Goal: Task Accomplishment & Management: Use online tool/utility

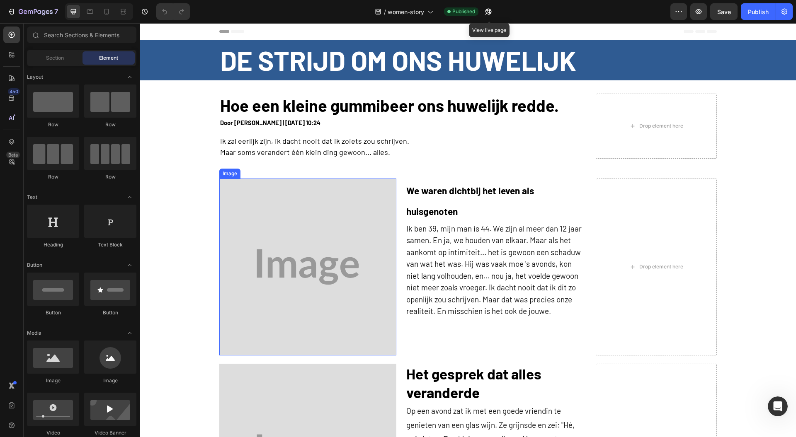
drag, startPoint x: 328, startPoint y: 244, endPoint x: 140, endPoint y: 155, distance: 207.8
click at [328, 244] on img at bounding box center [307, 267] width 177 height 177
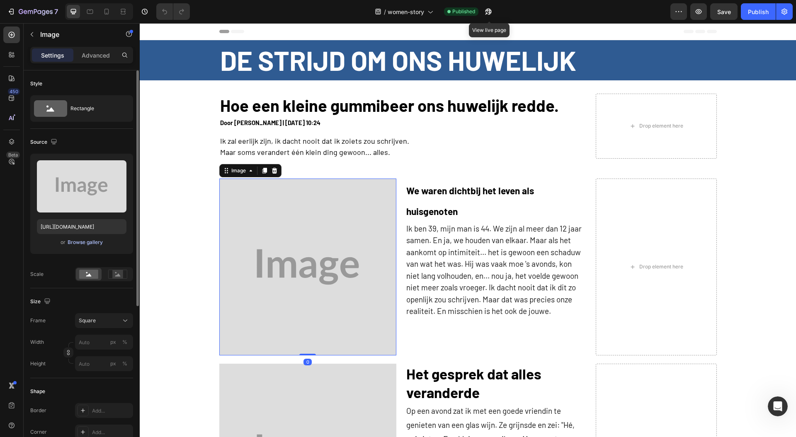
click at [86, 246] on button "Browse gallery" at bounding box center [85, 242] width 36 height 8
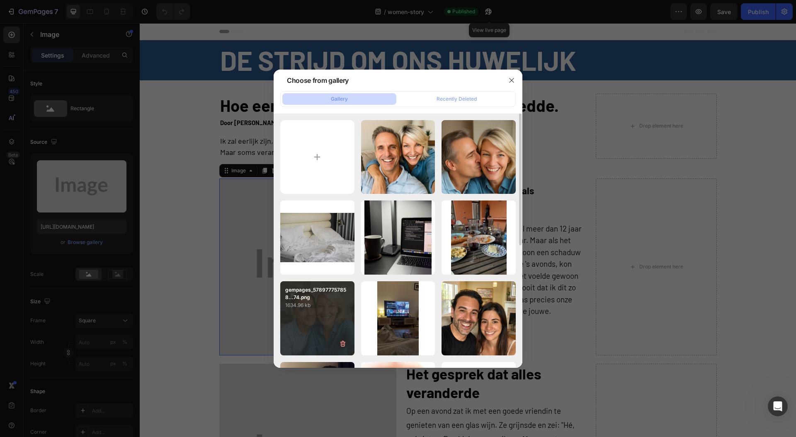
click at [310, 323] on div "gempages_578977757858...74.png 1634.96 kb" at bounding box center [317, 318] width 74 height 74
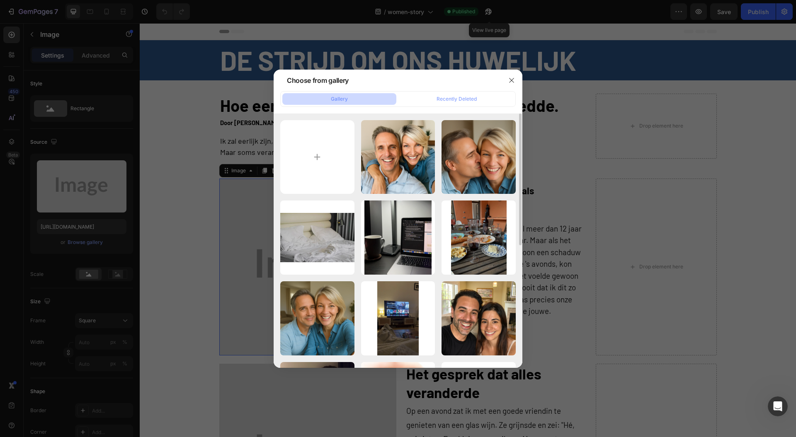
type input "[URL][DOMAIN_NAME]"
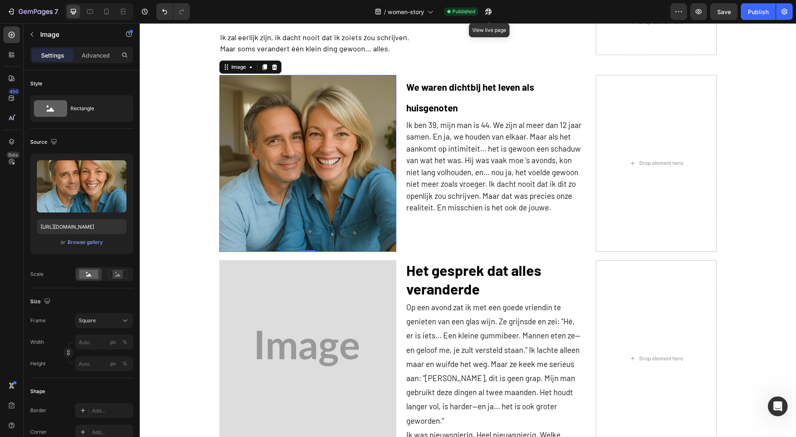
scroll to position [221, 0]
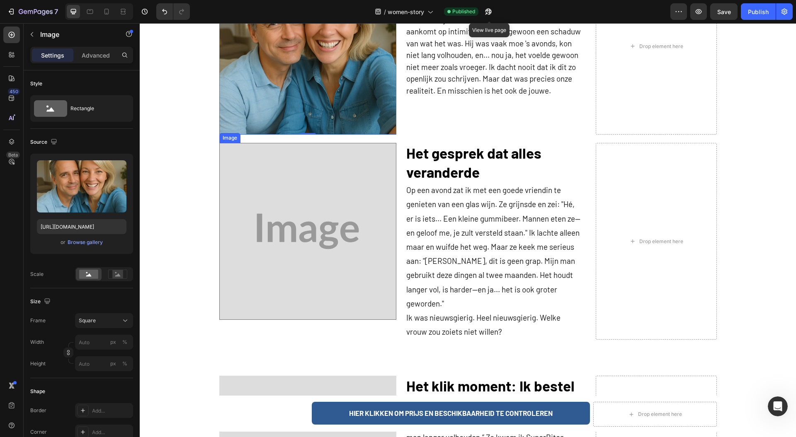
click at [283, 265] on img at bounding box center [307, 231] width 177 height 177
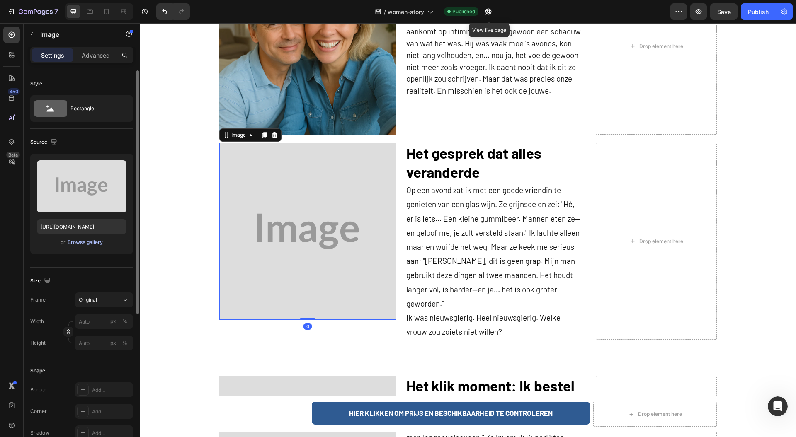
click at [78, 241] on div "Browse gallery" at bounding box center [85, 242] width 35 height 7
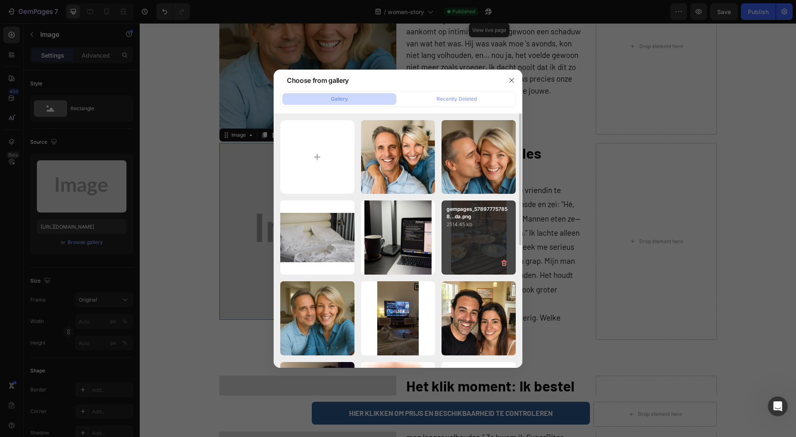
click at [481, 254] on div "gempages_578977757858...da.png 2514.45 kb" at bounding box center [478, 238] width 74 height 74
type input "[URL][DOMAIN_NAME]"
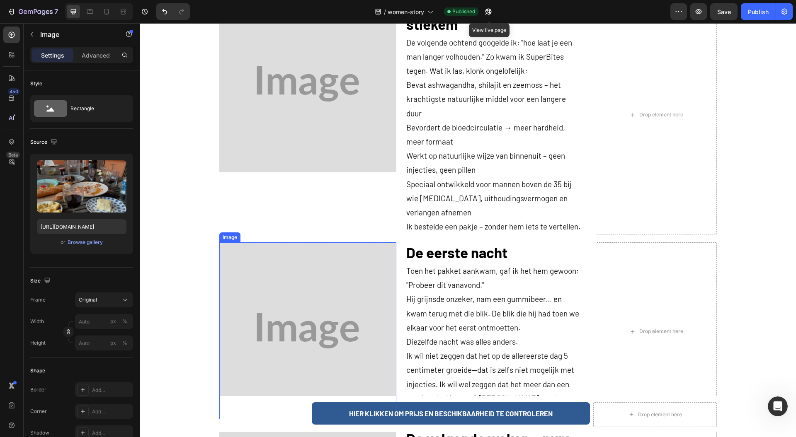
scroll to position [663, 0]
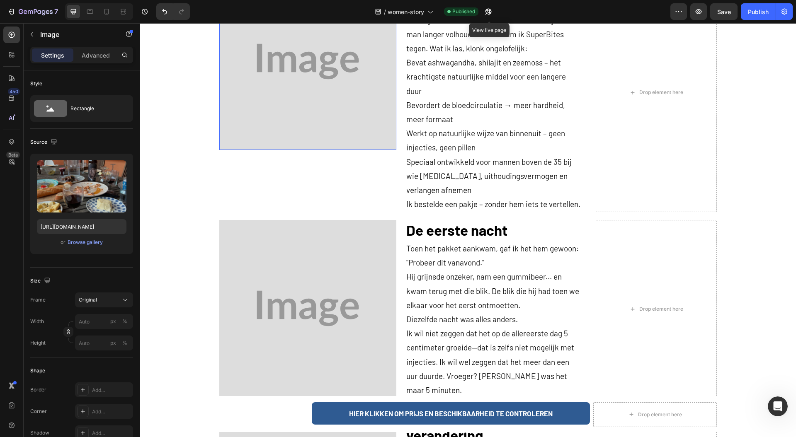
click at [234, 106] on img at bounding box center [307, 61] width 177 height 177
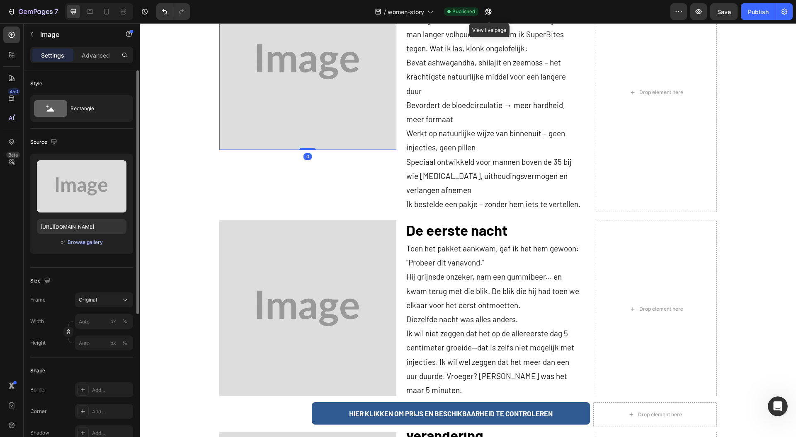
click at [92, 243] on div "Browse gallery" at bounding box center [85, 242] width 35 height 7
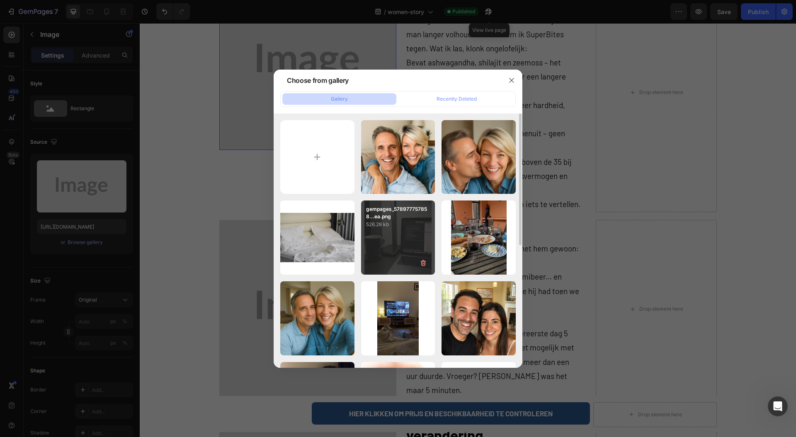
click at [392, 237] on div "gempages_578977757858...ea.png 526.28 kb" at bounding box center [398, 238] width 74 height 74
type input "[URL][DOMAIN_NAME]"
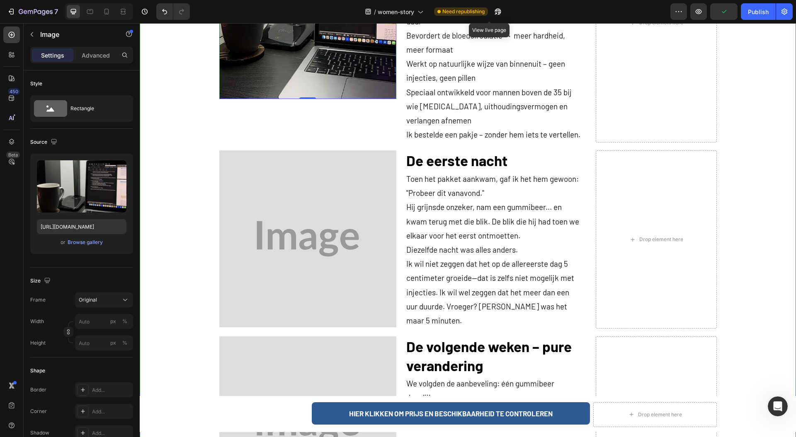
scroll to position [884, 0]
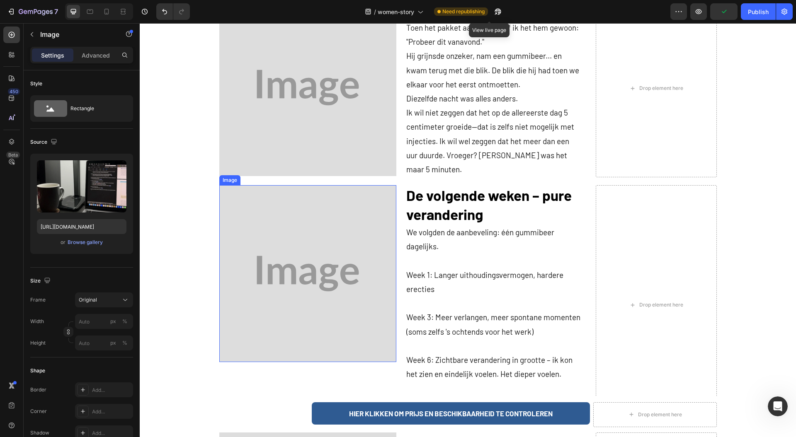
click at [255, 95] on img at bounding box center [307, 87] width 177 height 177
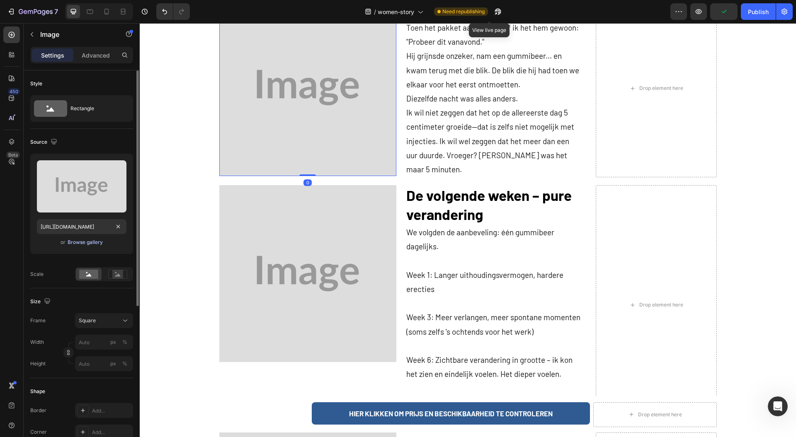
click at [78, 243] on div "Browse gallery" at bounding box center [85, 242] width 35 height 7
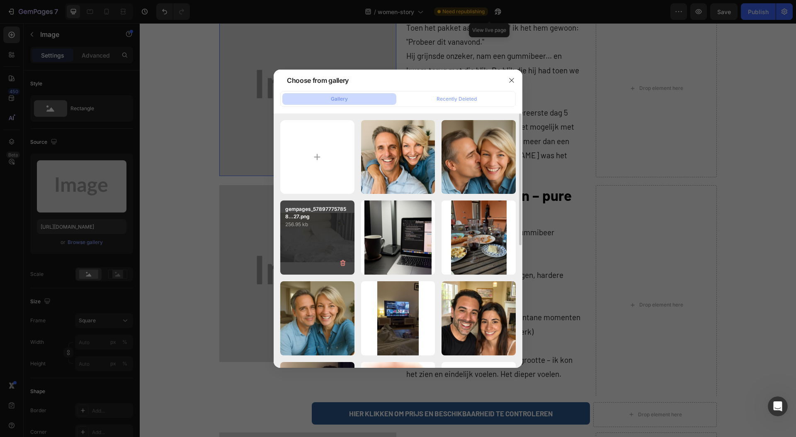
click at [285, 249] on div "gempages_578977757858...27.png 256.95 kb" at bounding box center [317, 238] width 74 height 74
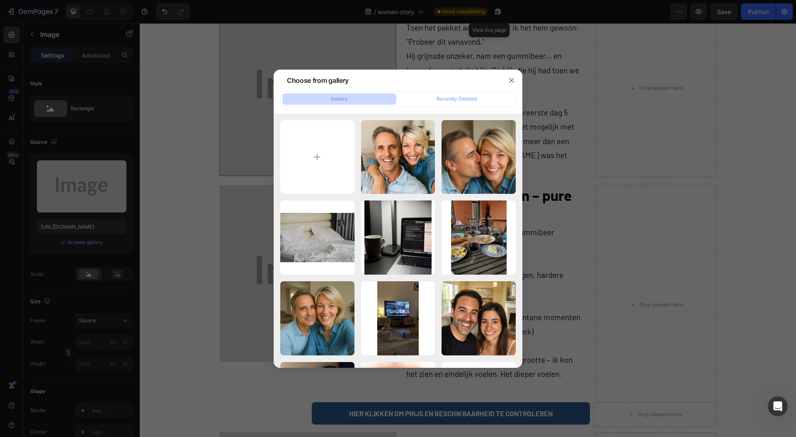
type input "[URL][DOMAIN_NAME]"
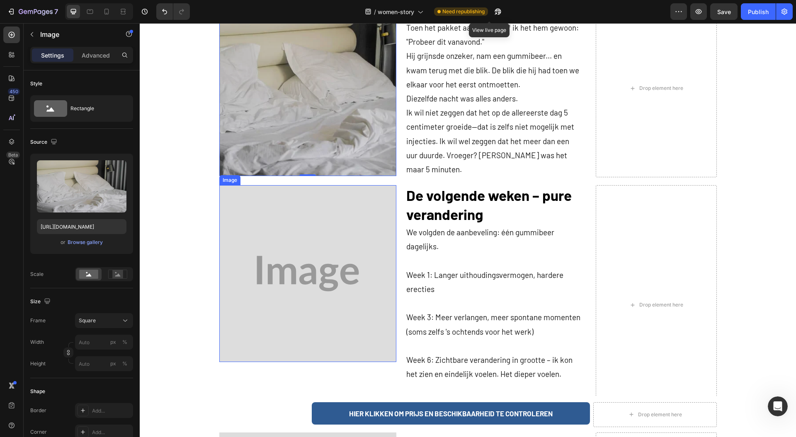
scroll to position [1050, 0]
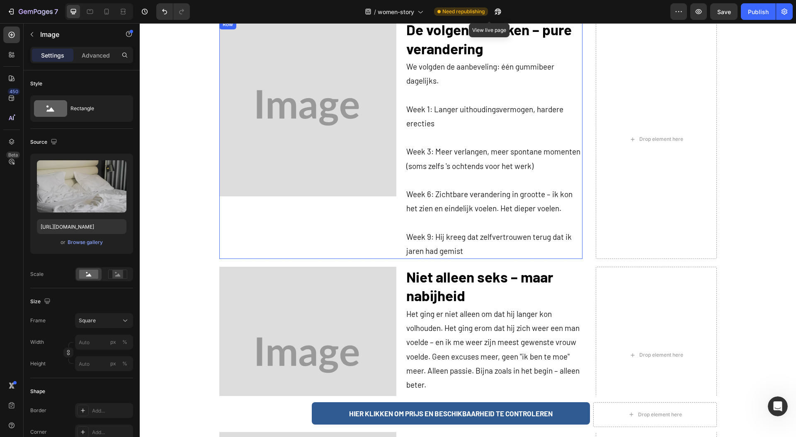
click at [244, 85] on img at bounding box center [307, 107] width 177 height 177
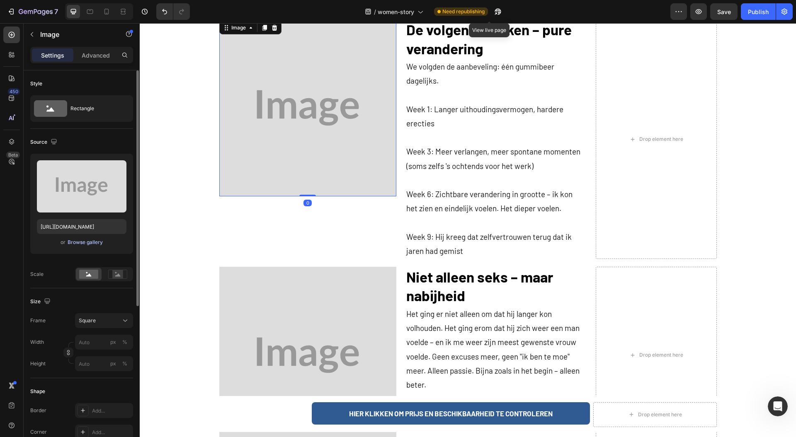
click at [94, 239] on div "Browse gallery" at bounding box center [85, 242] width 35 height 7
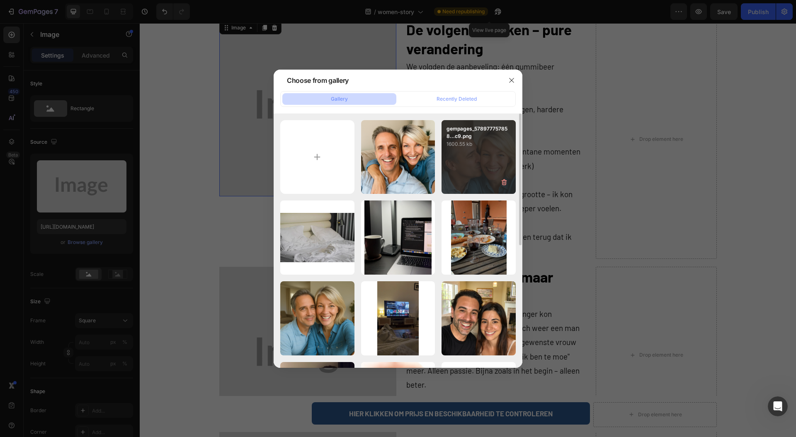
click at [461, 158] on div "gempages_578977757858...c9.png 1600.55 kb" at bounding box center [478, 157] width 74 height 74
type input "[URL][DOMAIN_NAME]"
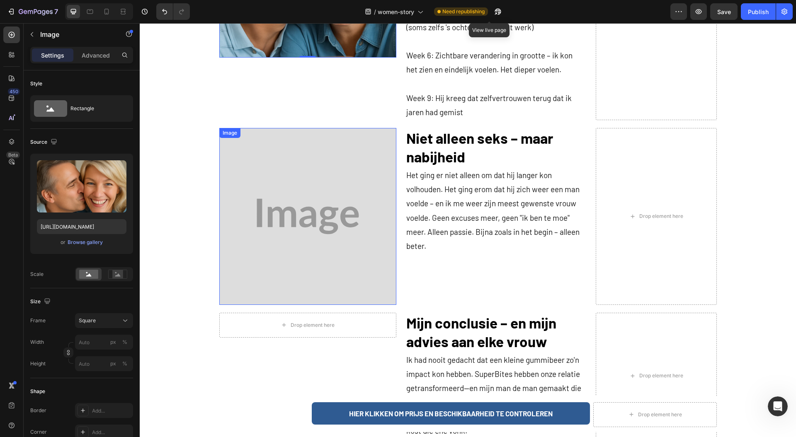
scroll to position [1270, 0]
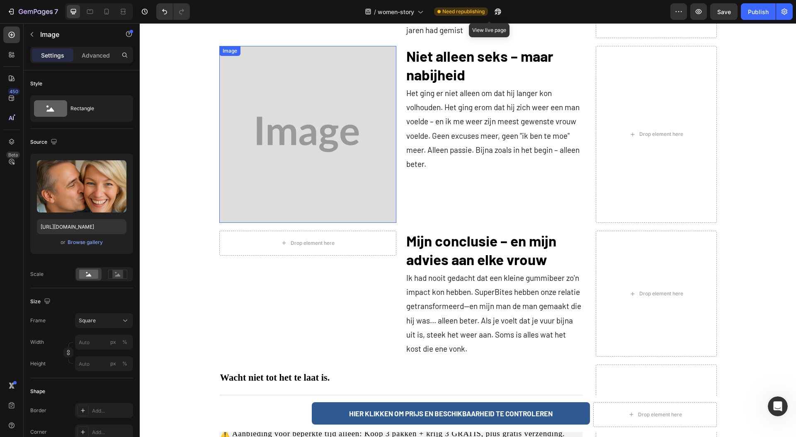
click at [286, 207] on img at bounding box center [307, 134] width 177 height 177
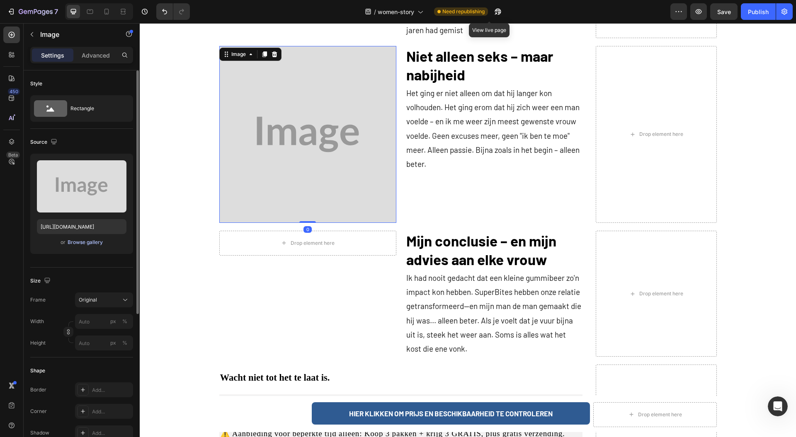
click at [89, 244] on div "Browse gallery" at bounding box center [85, 242] width 35 height 7
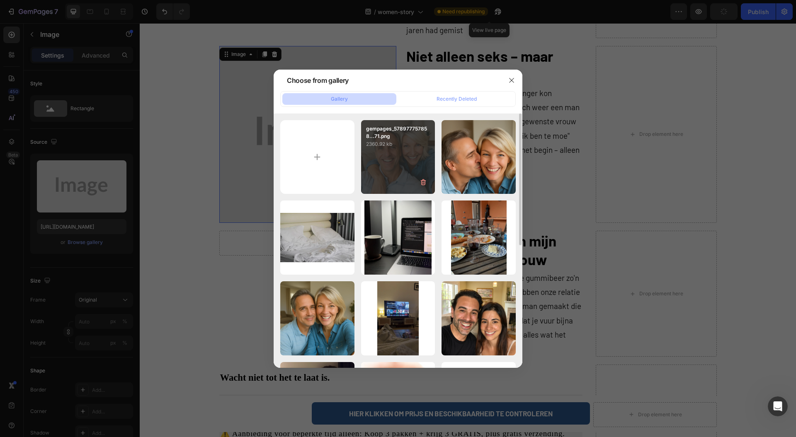
click at [387, 164] on div "gempages_578977757858...71.png 2360.92 kb" at bounding box center [398, 157] width 74 height 74
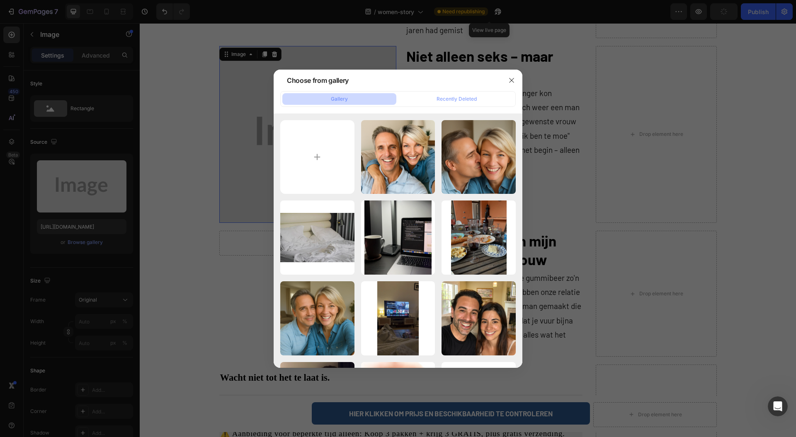
type input "[URL][DOMAIN_NAME]"
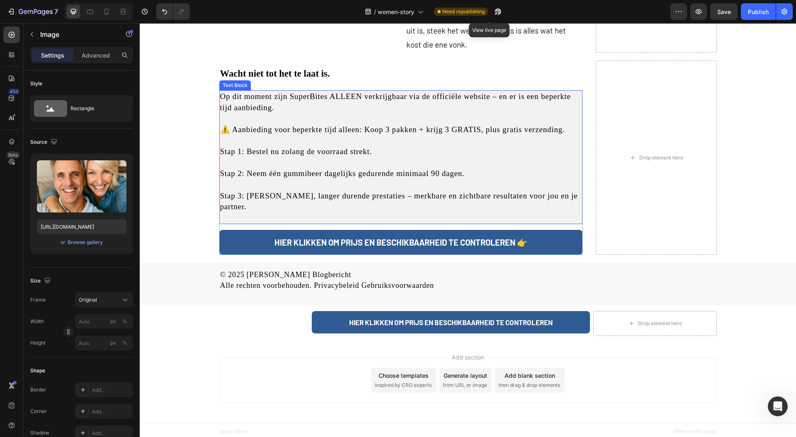
scroll to position [1588, 0]
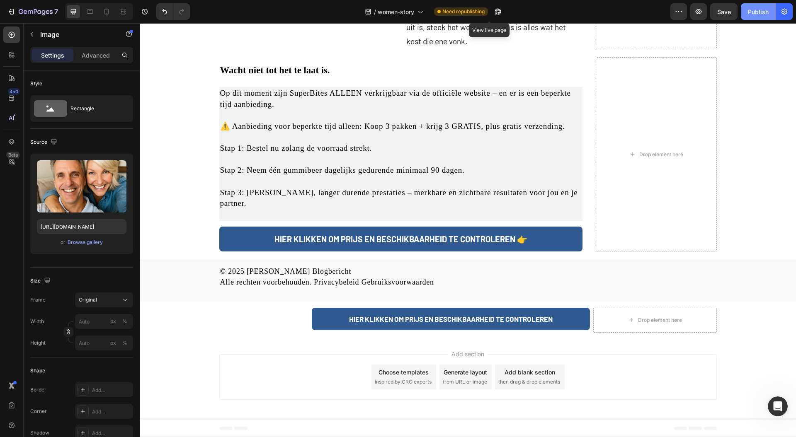
click at [752, 16] on div "Publish" at bounding box center [757, 11] width 21 height 9
